Goal: Information Seeking & Learning: Learn about a topic

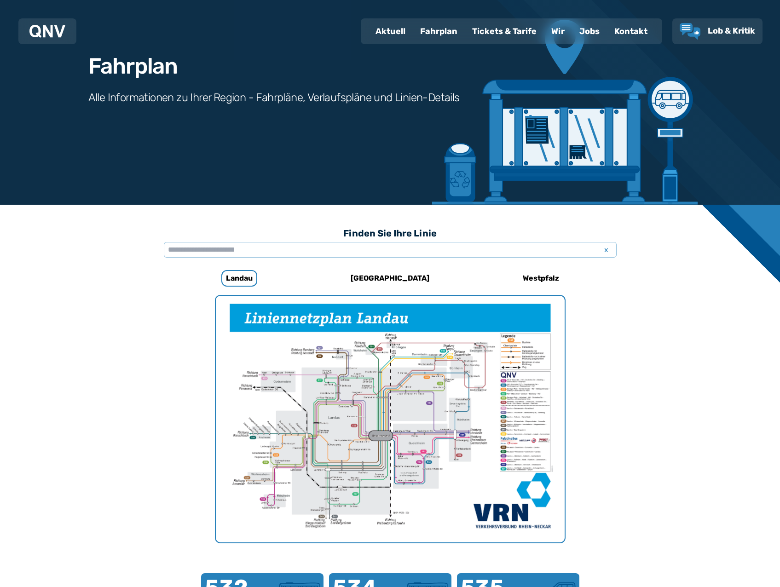
scroll to position [53, 0]
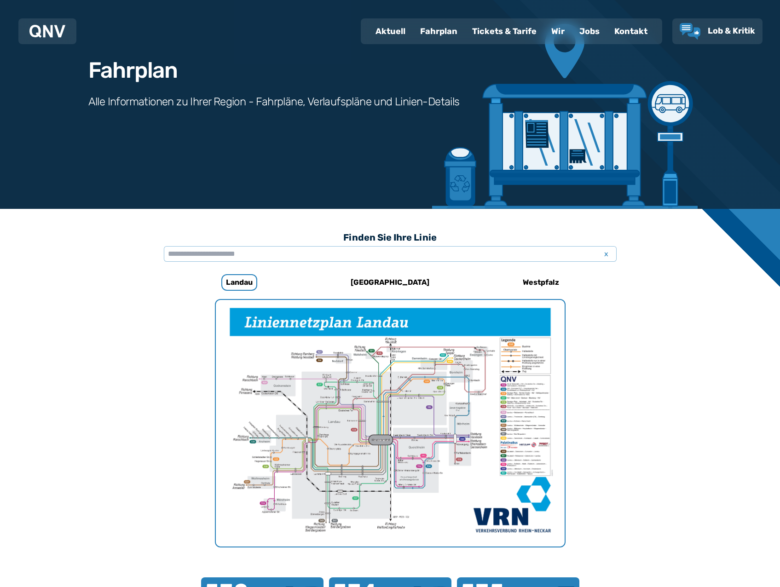
click at [496, 28] on div "Tickets & Tarife" at bounding box center [504, 31] width 79 height 24
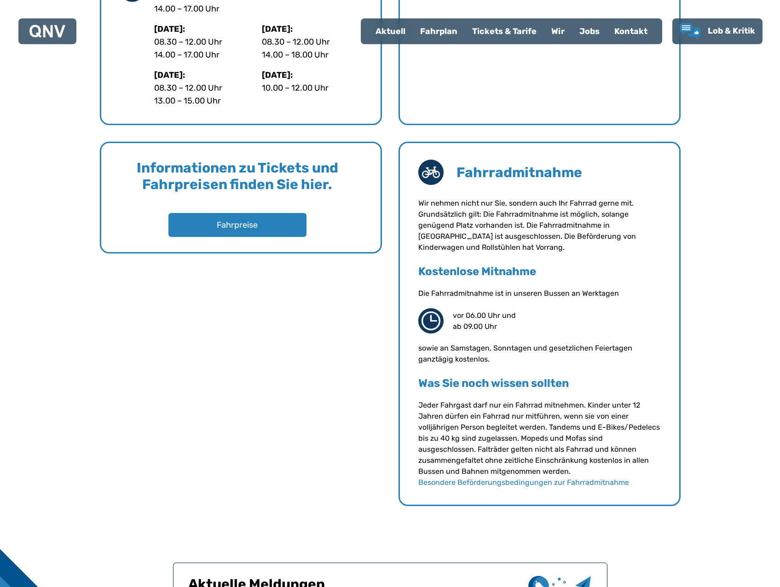
scroll to position [644, 0]
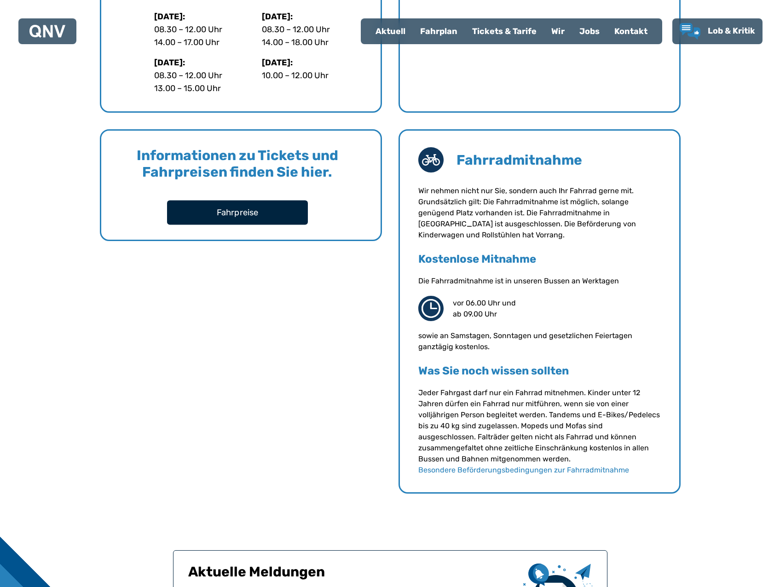
click at [245, 215] on button "Fahrpreise" at bounding box center [237, 212] width 141 height 24
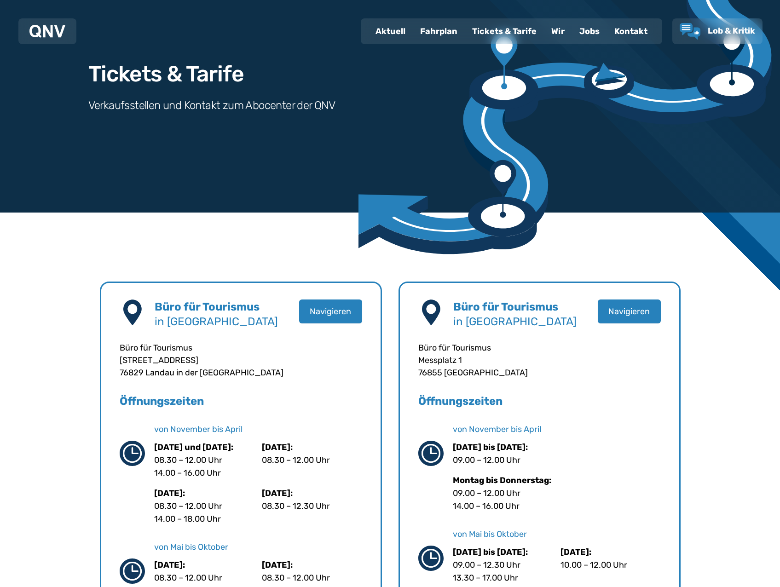
scroll to position [0, 0]
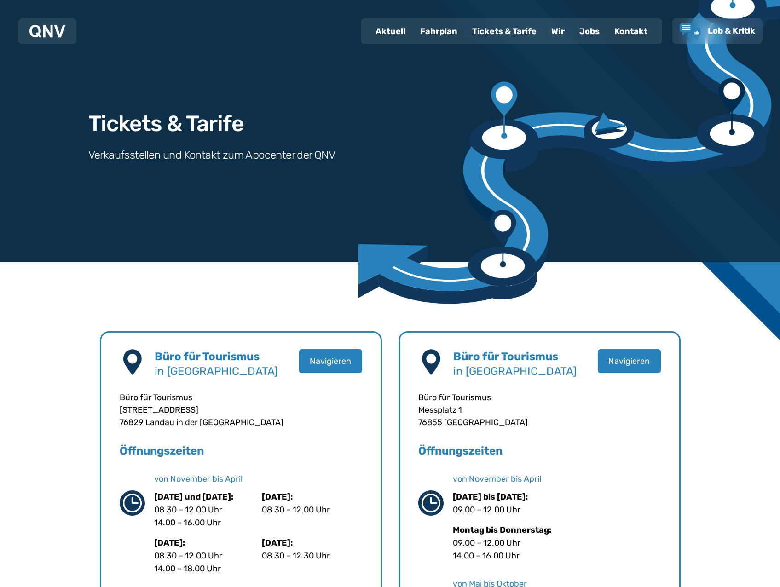
click at [435, 27] on div "Fahrplan" at bounding box center [439, 31] width 52 height 24
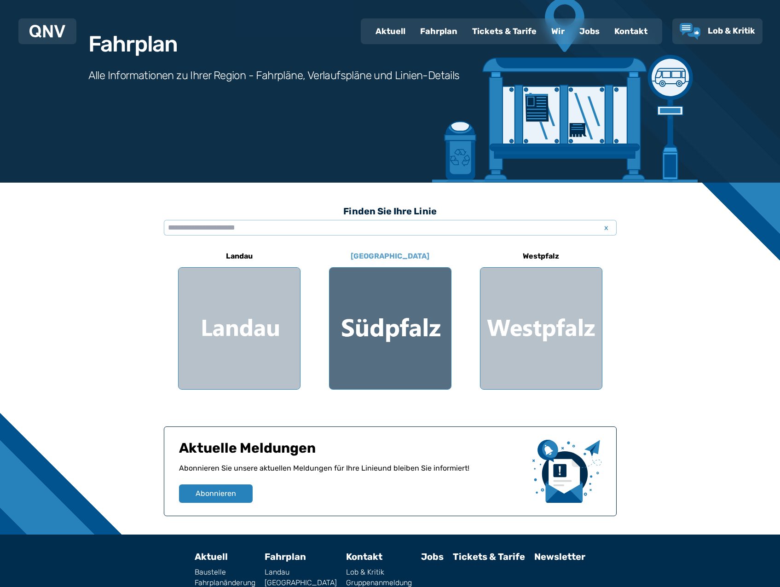
scroll to position [143, 0]
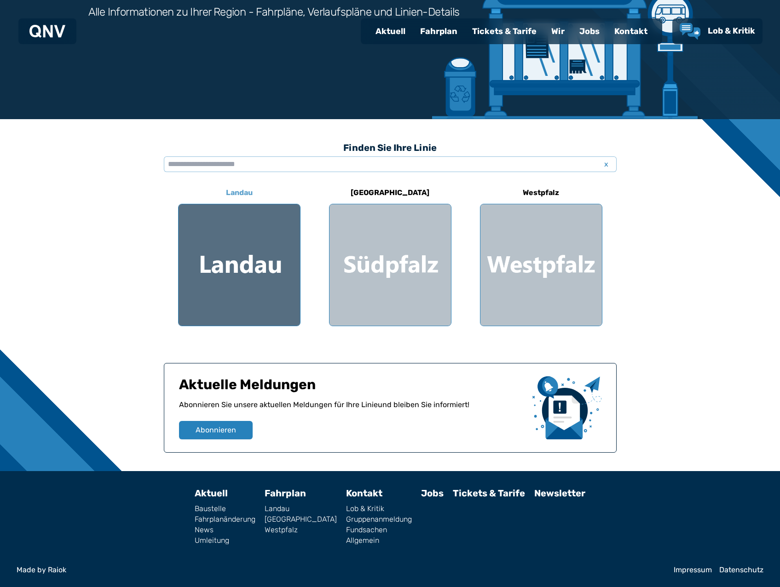
click at [249, 283] on div at bounding box center [239, 264] width 121 height 121
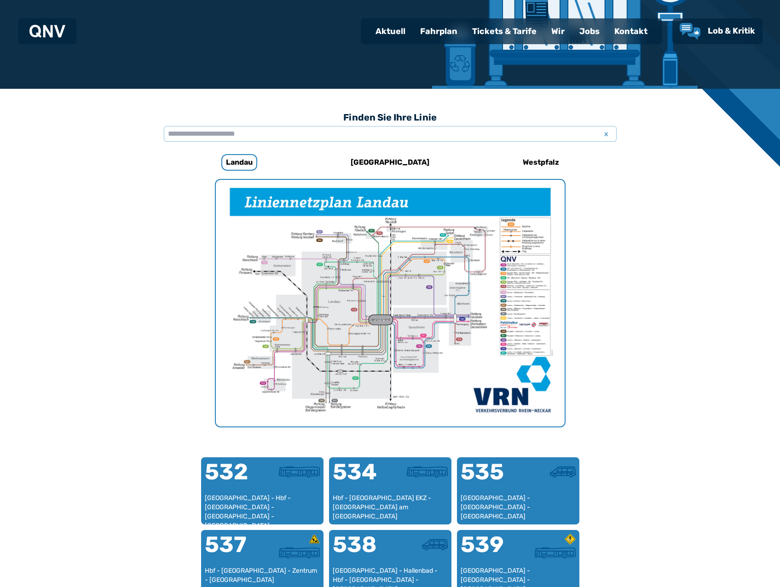
scroll to position [283, 0]
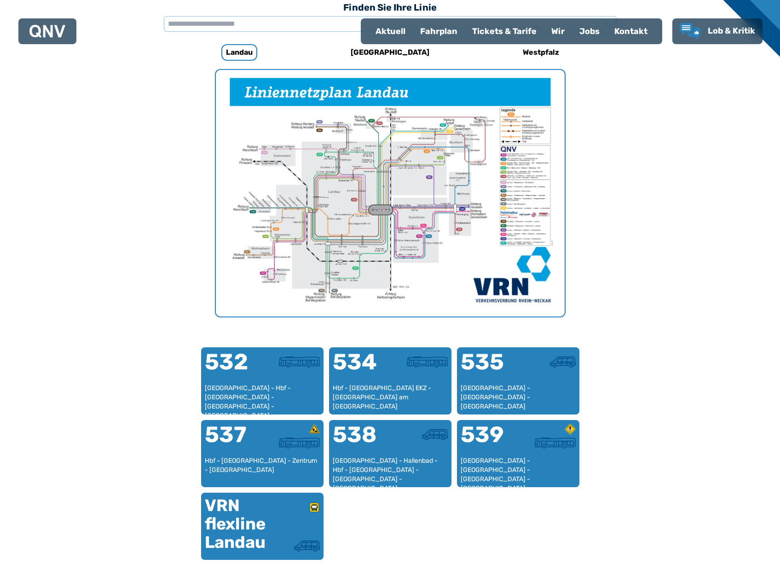
scroll to position [143, 0]
